Goal: Find specific page/section: Find specific page/section

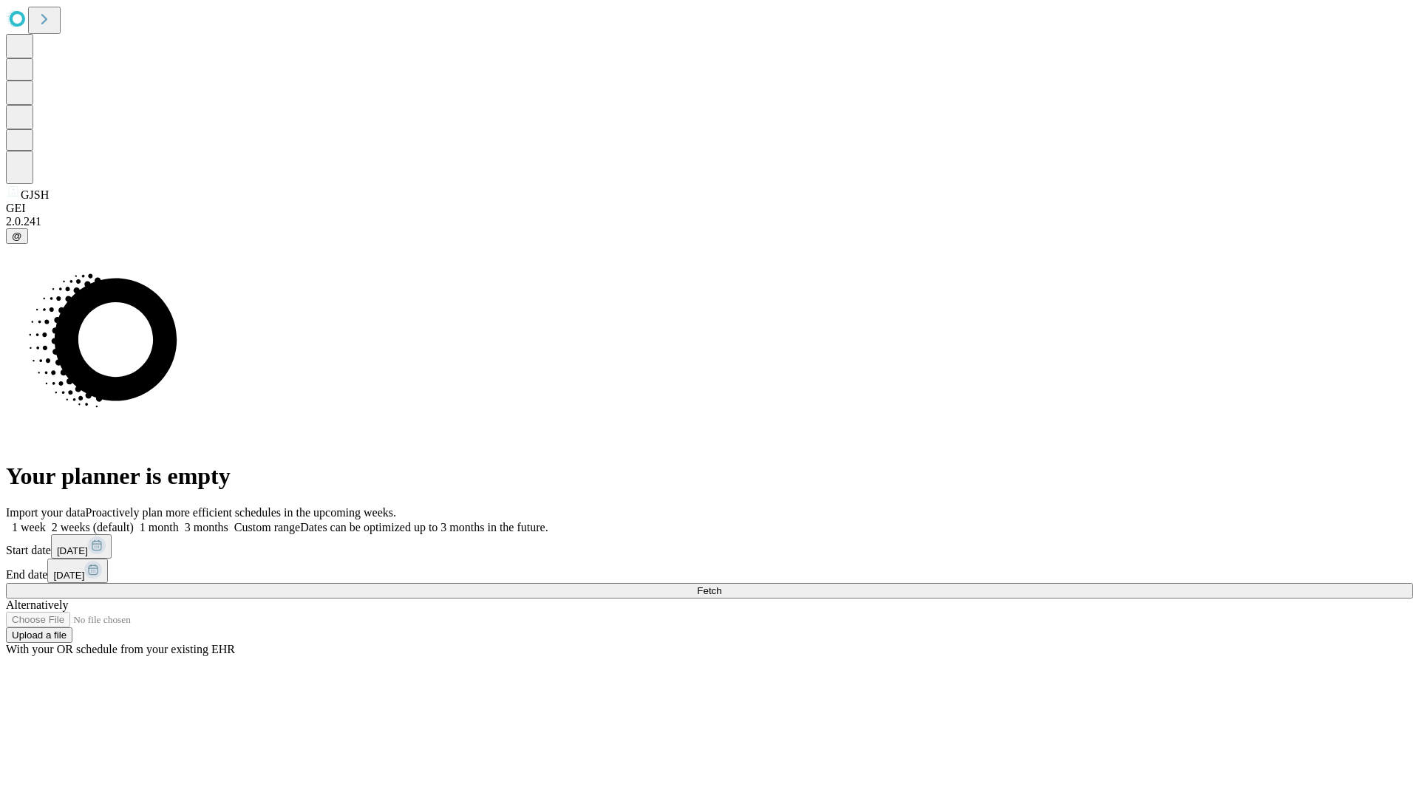
click at [722, 585] on span "Fetch" at bounding box center [709, 590] width 24 height 11
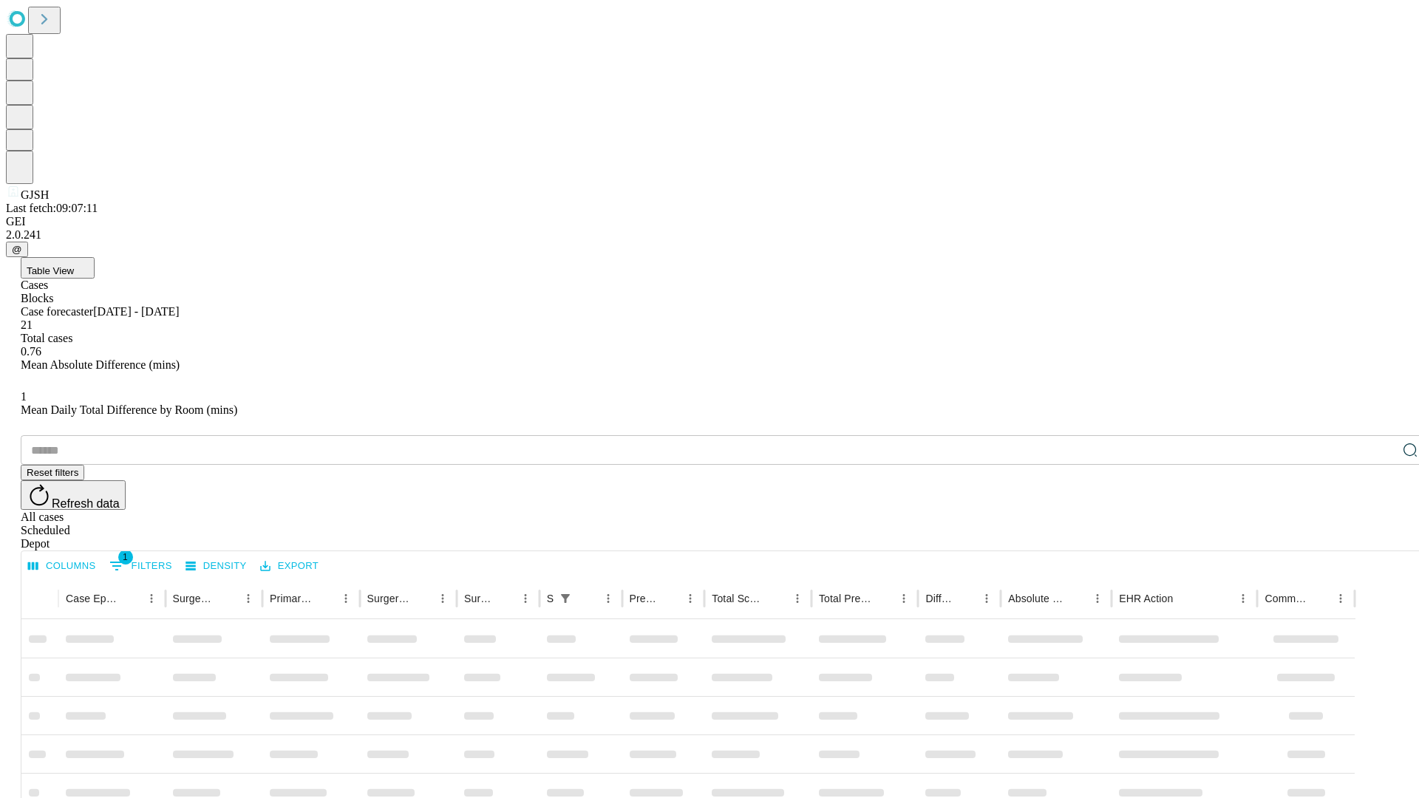
click at [1381, 537] on div "Depot" at bounding box center [725, 543] width 1408 height 13
